Goal: Check status

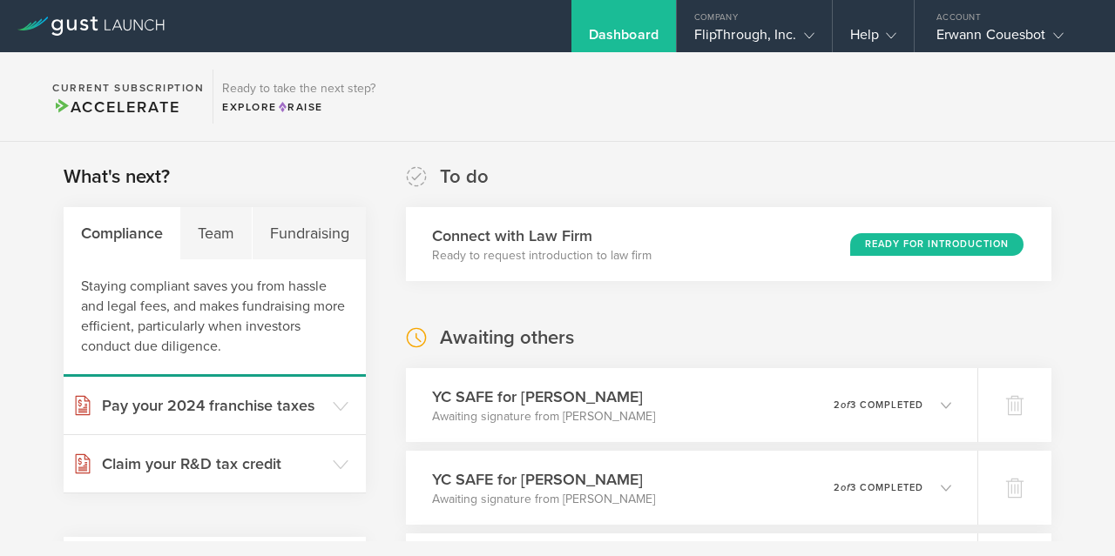
scroll to position [195, 0]
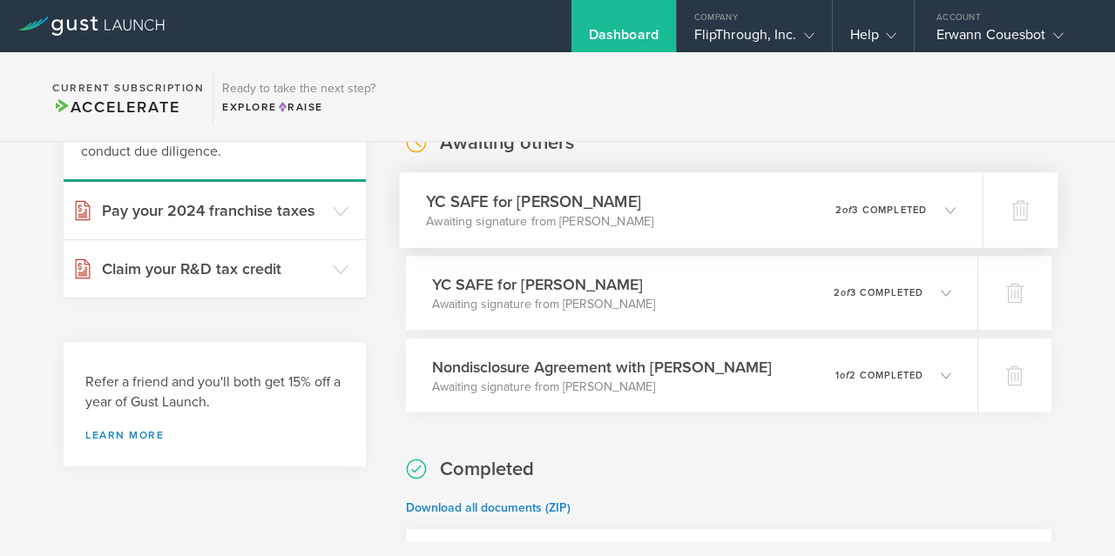
click at [920, 209] on p "2 of 3 completed" at bounding box center [880, 211] width 91 height 10
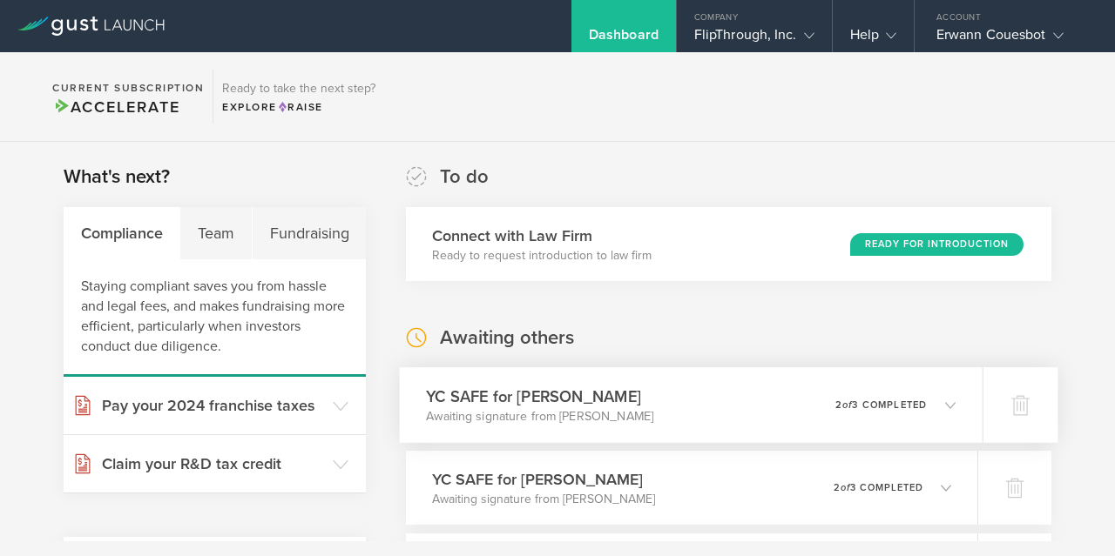
click at [819, 400] on div "YC SAFE for Drew Cesario Awaiting signature from Drew Cesario 0 undeliverable 2…" at bounding box center [691, 405] width 583 height 76
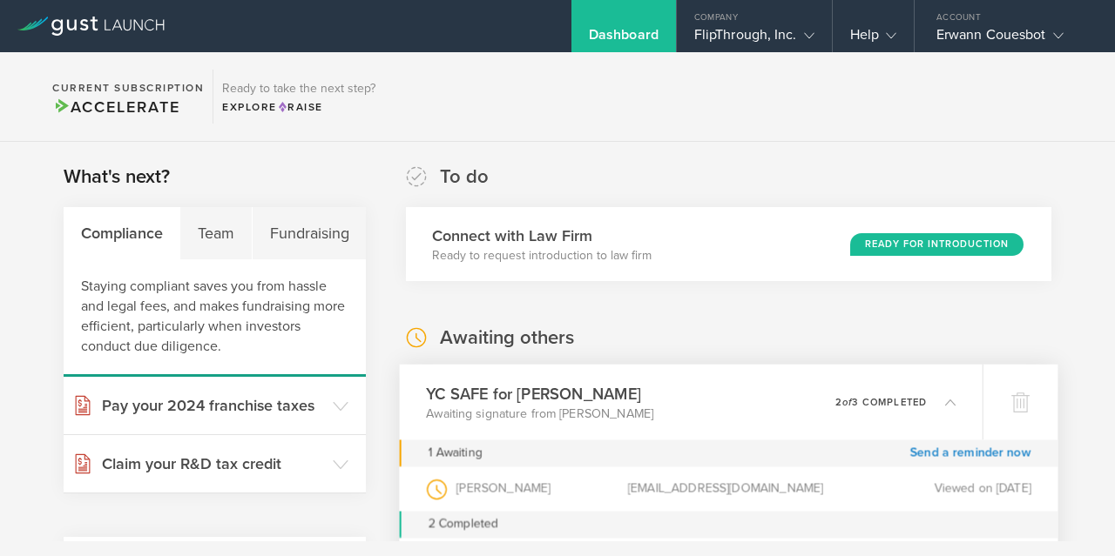
click at [819, 400] on div "YC SAFE for Drew Cesario Awaiting signature from Drew Cesario 0 undeliverable 2…" at bounding box center [691, 403] width 583 height 76
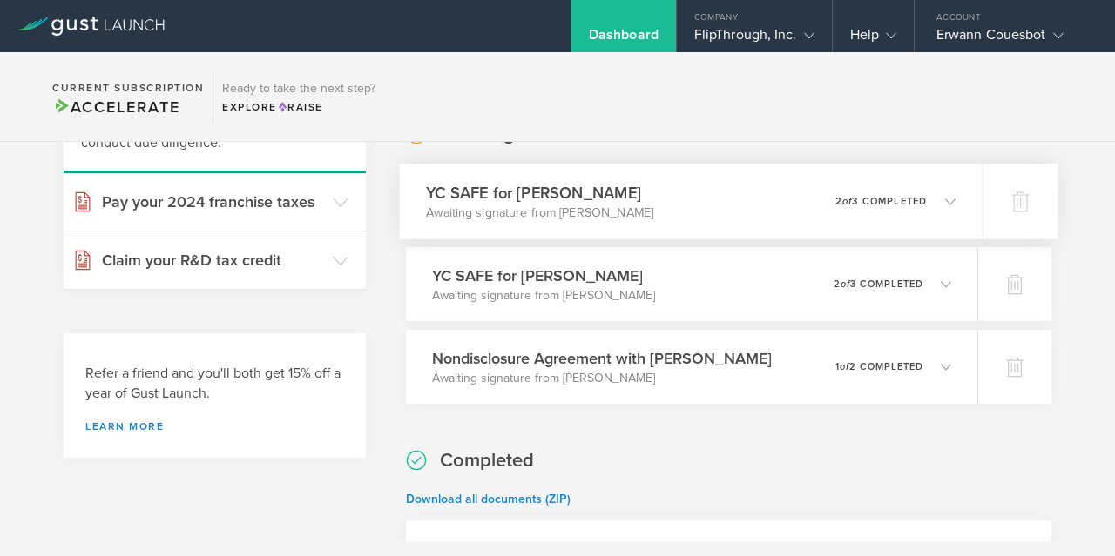
scroll to position [208, 0]
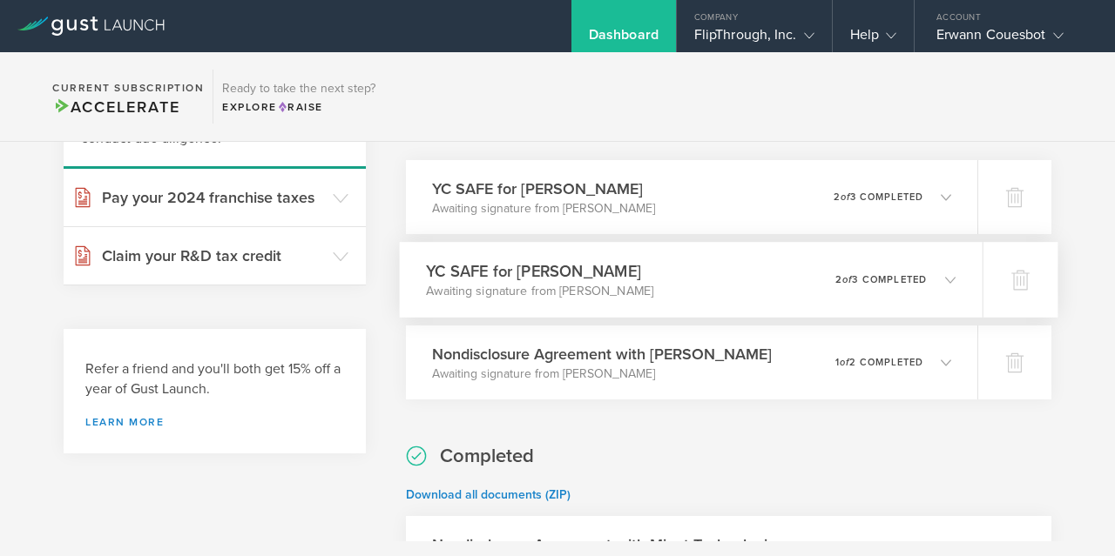
click at [918, 275] on p "2 of 3 completed" at bounding box center [880, 280] width 91 height 10
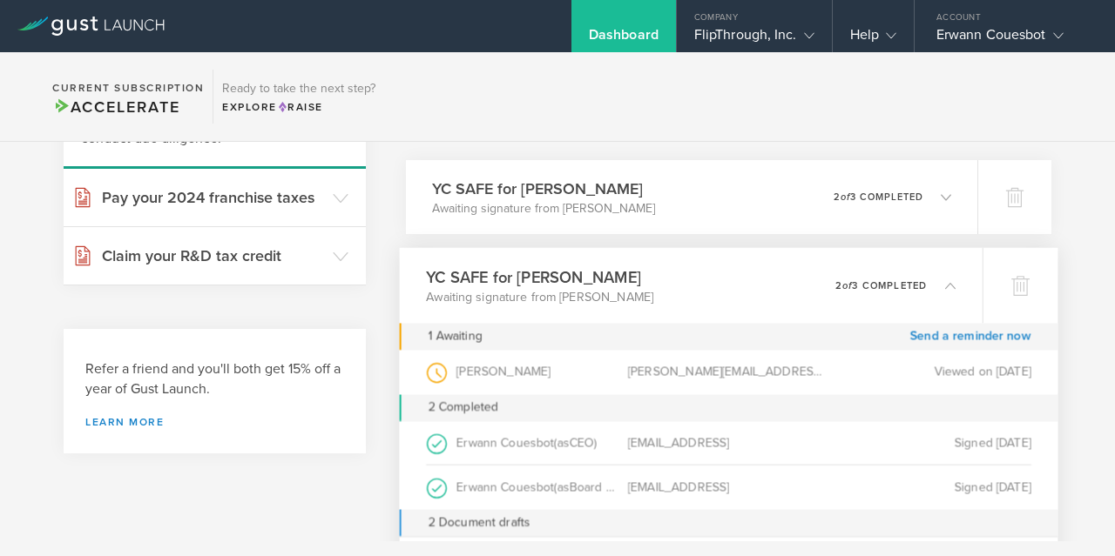
click at [918, 273] on div "0 undeliverable 2 of 3 completed" at bounding box center [895, 286] width 120 height 30
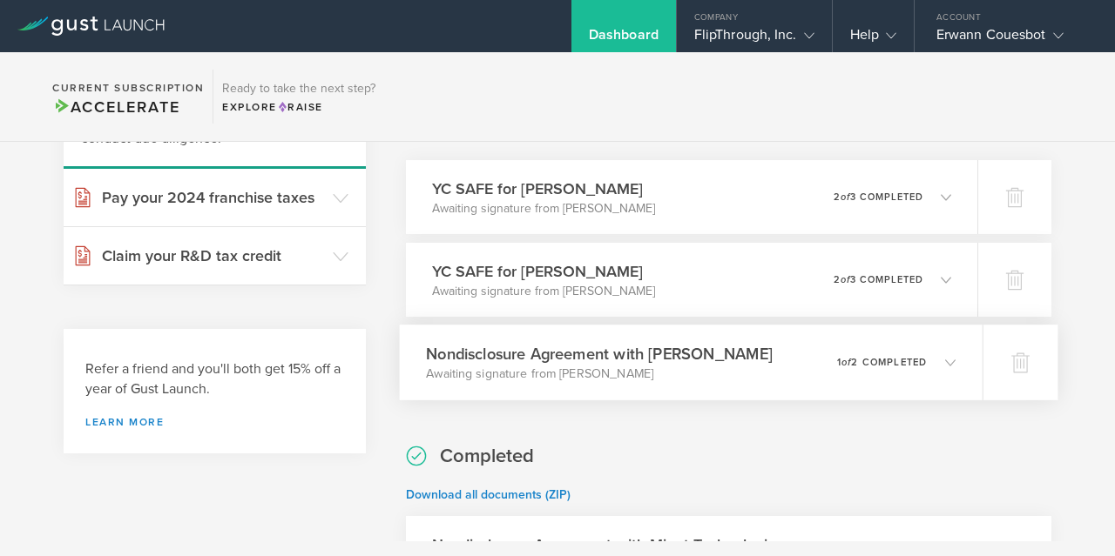
click at [933, 334] on div "Nondisclosure Agreement with Erik Shea Awaiting signature from Erik Shea 0 unde…" at bounding box center [691, 363] width 583 height 76
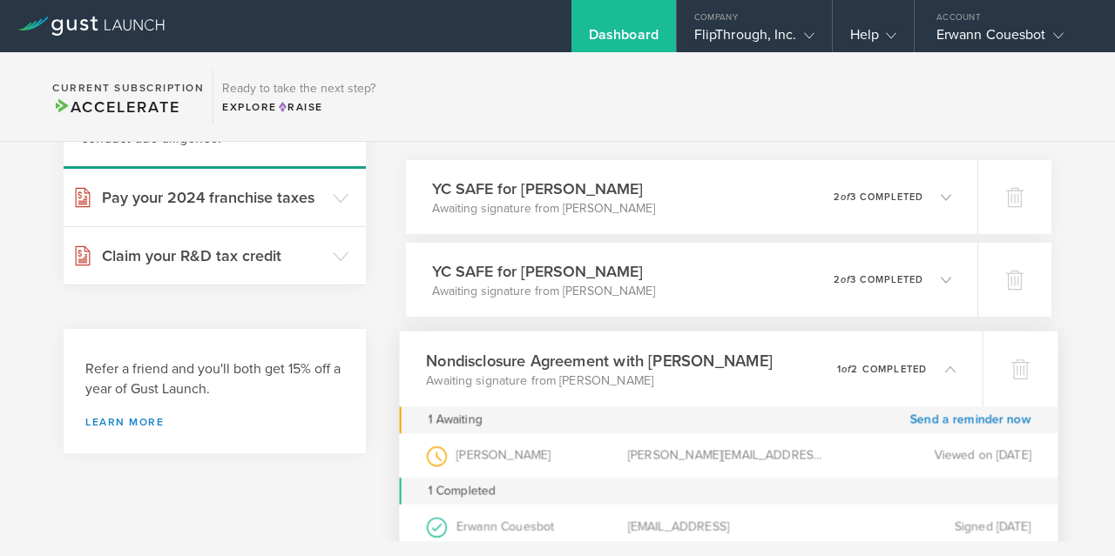
click at [933, 334] on div "Nondisclosure Agreement with Erik Shea Awaiting signature from Erik Shea 0 unde…" at bounding box center [691, 370] width 583 height 76
